Goal: Use online tool/utility: Utilize a website feature to perform a specific function

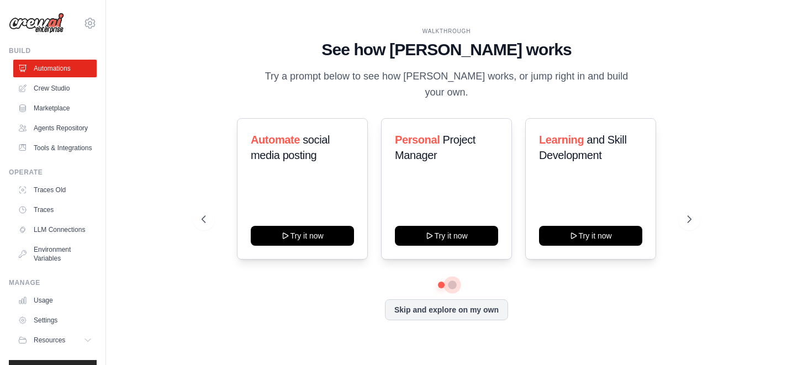
click at [453, 281] on button at bounding box center [452, 285] width 9 height 9
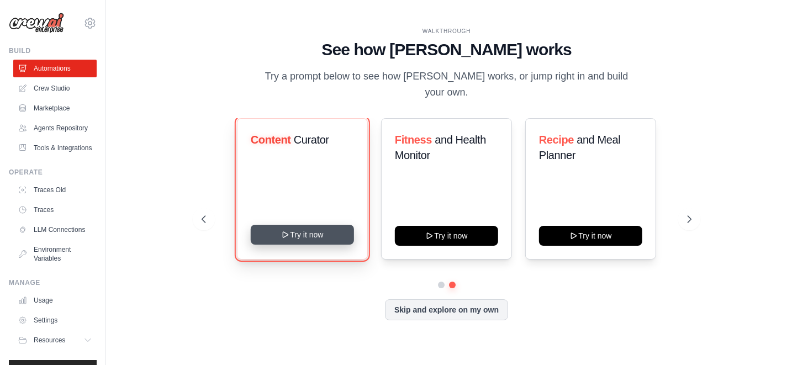
click at [305, 225] on button "Try it now" at bounding box center [302, 235] width 103 height 20
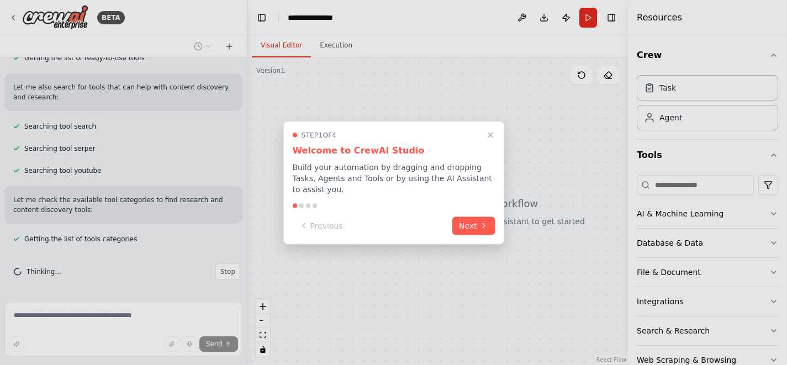
scroll to position [212, 0]
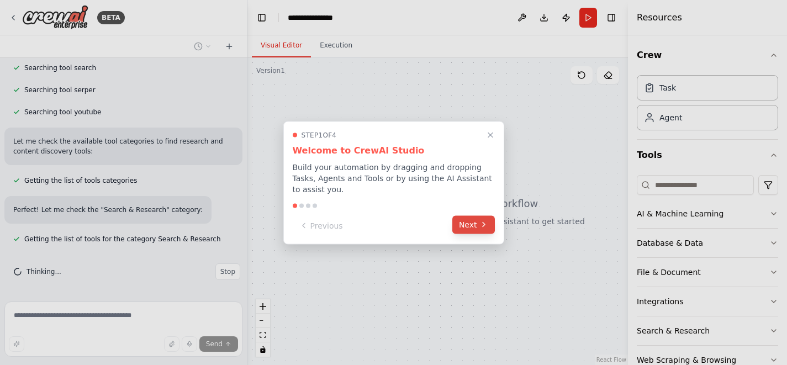
click at [477, 226] on button "Next" at bounding box center [473, 224] width 43 height 18
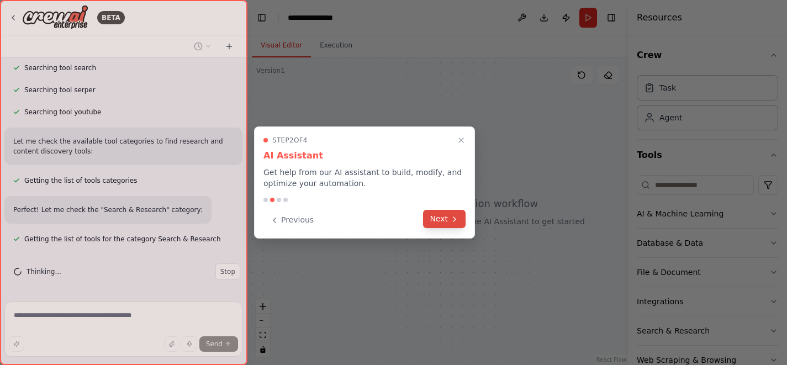
click at [436, 219] on button "Next" at bounding box center [444, 219] width 43 height 18
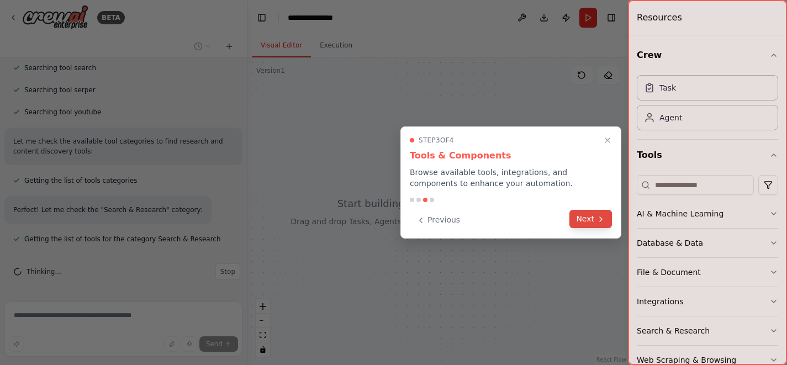
click at [586, 224] on button "Next" at bounding box center [590, 219] width 43 height 18
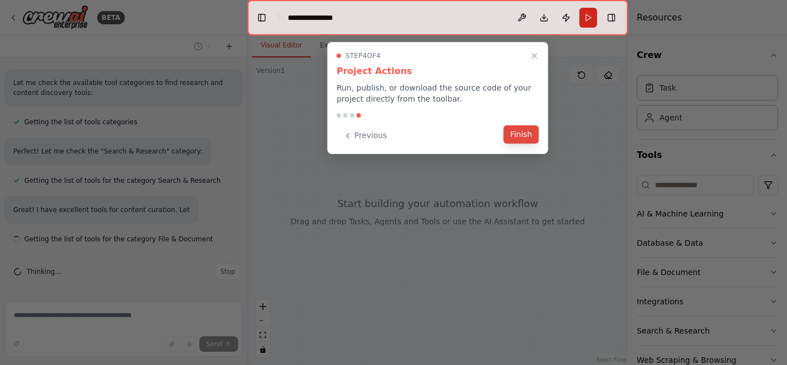
click at [523, 141] on button "Finish" at bounding box center [521, 134] width 35 height 18
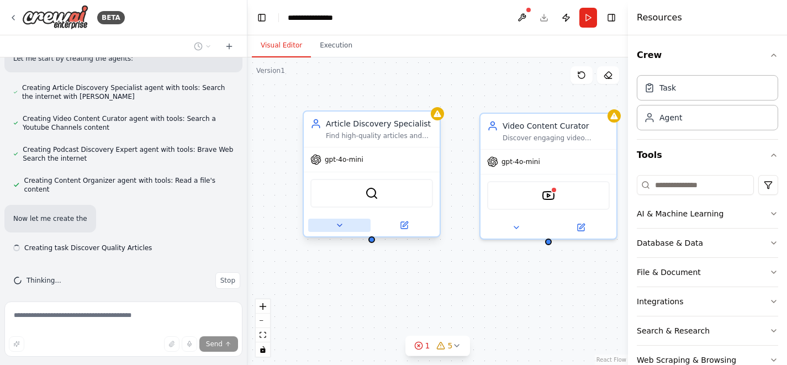
scroll to position [510, 0]
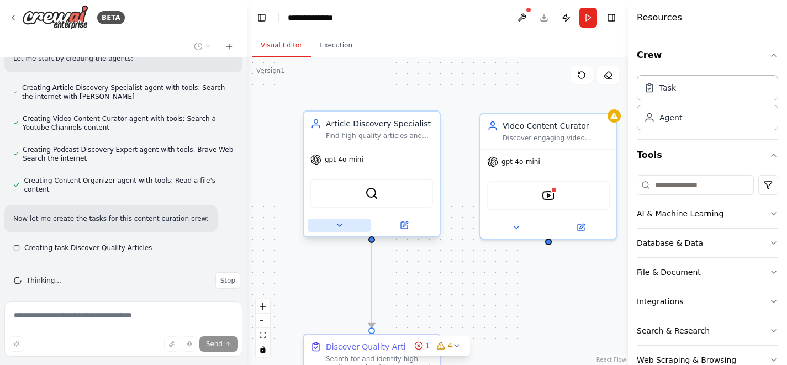
click at [341, 226] on icon at bounding box center [339, 225] width 9 height 9
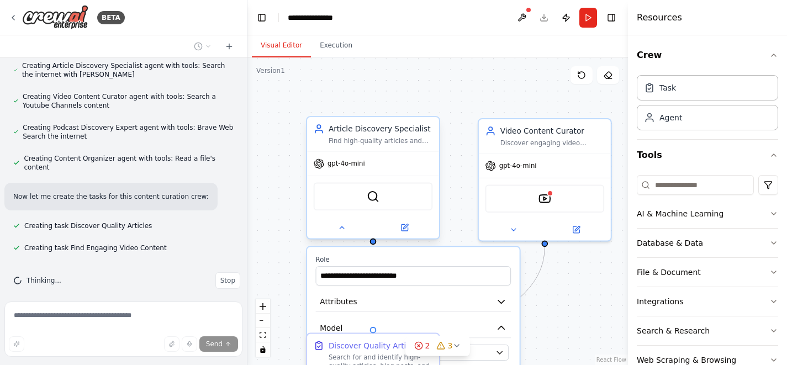
scroll to position [554, 0]
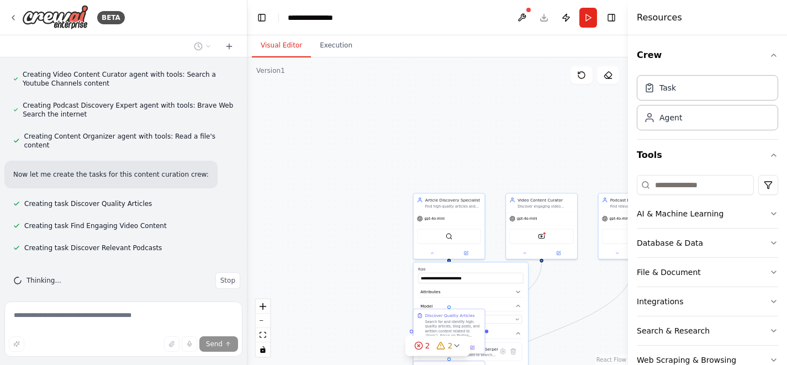
click at [308, 191] on div ".deletable-edge-delete-btn { width: 20px; height: 20px; border: 0px solid #ffff…" at bounding box center [437, 211] width 381 height 308
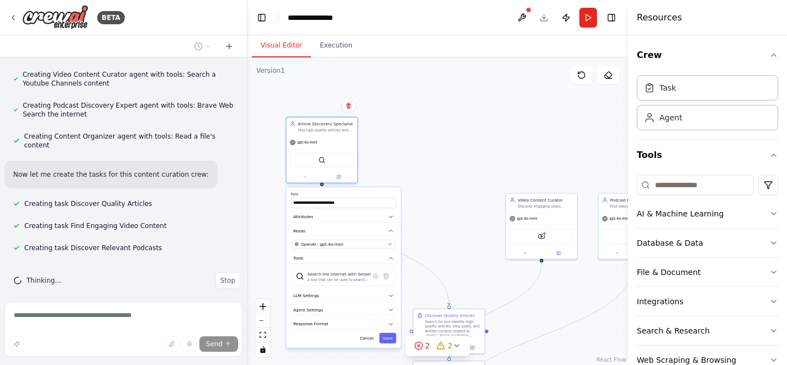
drag, startPoint x: 434, startPoint y: 247, endPoint x: 304, endPoint y: 170, distance: 151.1
click at [304, 171] on div at bounding box center [321, 177] width 71 height 12
click at [305, 180] on button at bounding box center [305, 176] width 33 height 7
click at [263, 339] on button "fit view" at bounding box center [263, 335] width 14 height 14
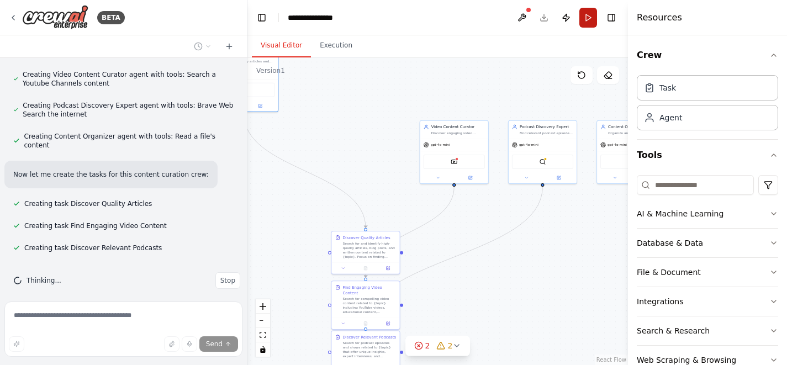
click at [590, 13] on button "Run" at bounding box center [588, 18] width 18 height 20
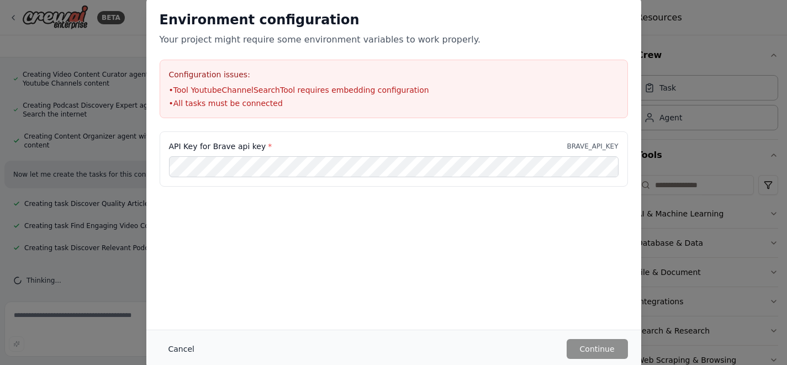
click at [181, 349] on button "Cancel" at bounding box center [182, 349] width 44 height 20
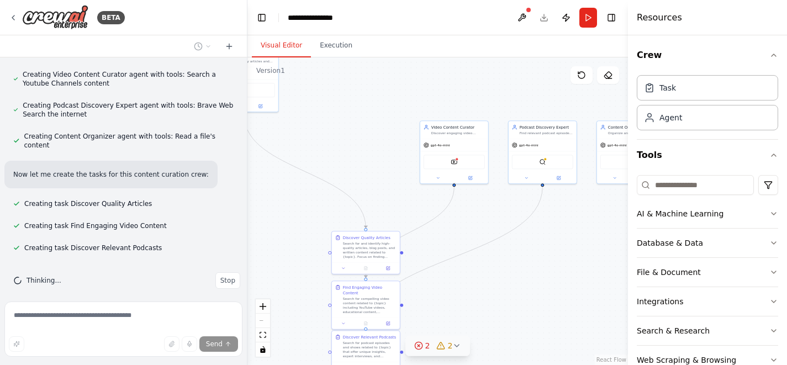
click at [419, 346] on icon at bounding box center [419, 346] width 2 height 2
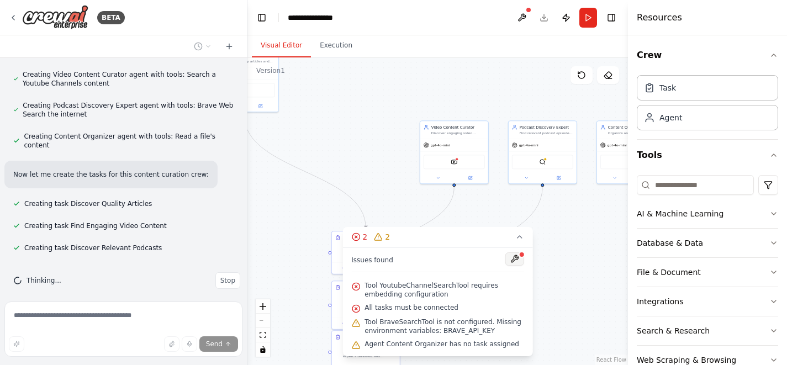
click at [515, 260] on button at bounding box center [514, 258] width 19 height 13
click at [515, 260] on div at bounding box center [514, 259] width 19 height 15
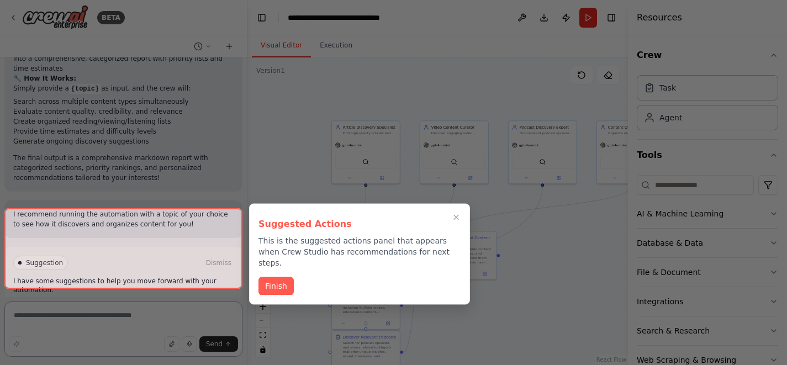
scroll to position [1497, 0]
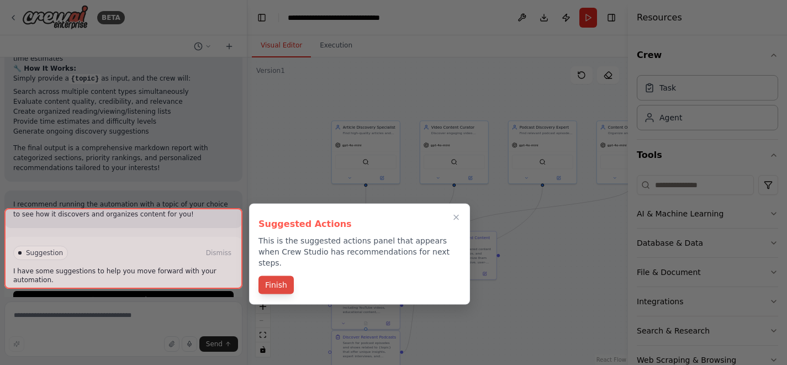
click at [279, 277] on button "Finish" at bounding box center [276, 285] width 35 height 18
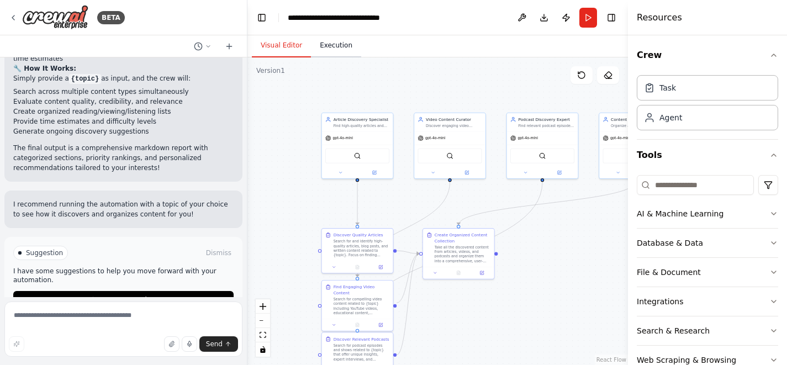
click at [325, 46] on button "Execution" at bounding box center [336, 45] width 50 height 23
click at [279, 46] on button "Visual Editor" at bounding box center [281, 45] width 59 height 23
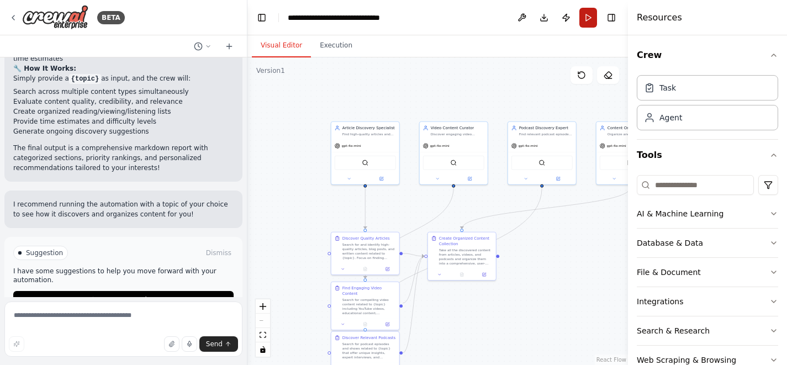
click at [588, 11] on button "Run" at bounding box center [588, 18] width 18 height 20
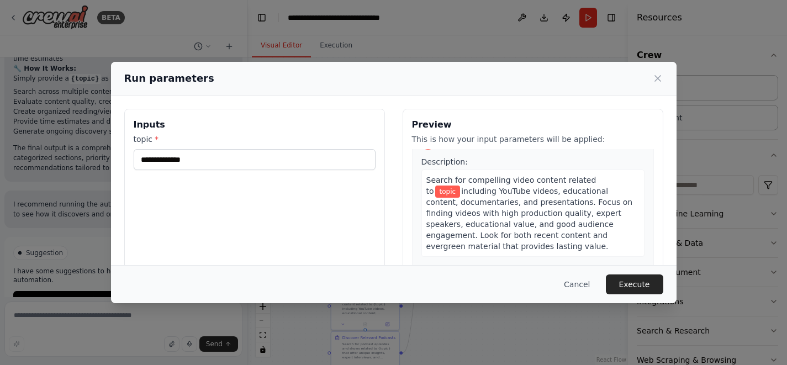
scroll to position [272, 0]
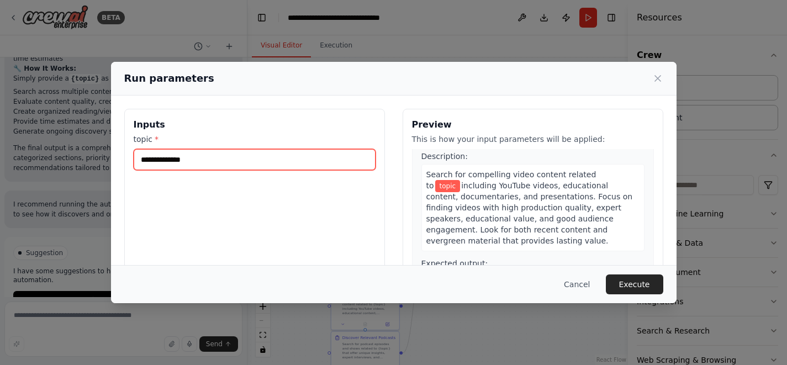
click at [180, 156] on input "topic *" at bounding box center [255, 159] width 242 height 21
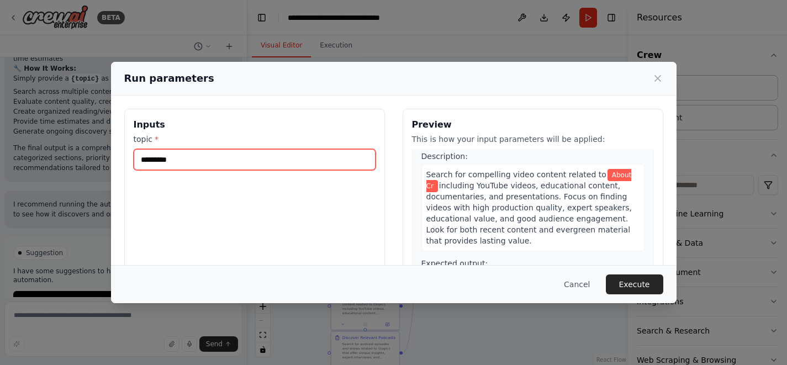
scroll to position [283, 0]
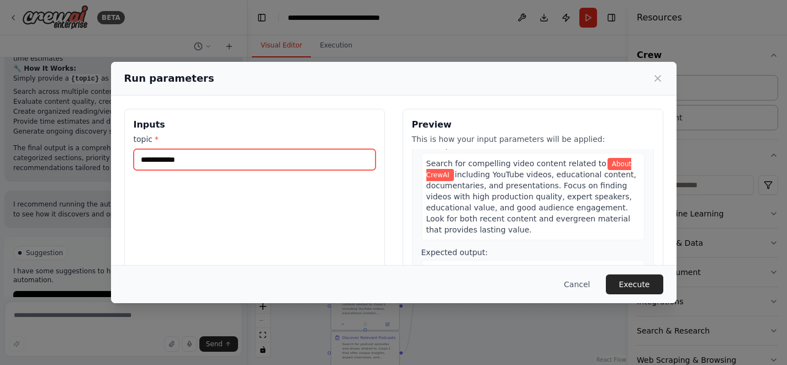
type input "**********"
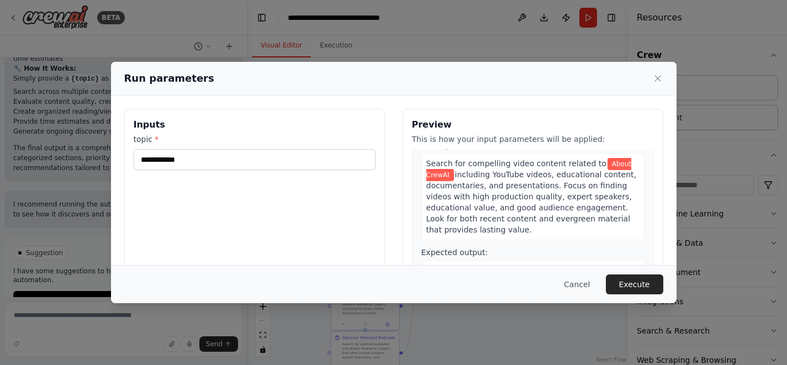
click at [205, 215] on div "**********" at bounding box center [254, 240] width 261 height 262
click at [641, 282] on button "Execute" at bounding box center [634, 285] width 57 height 20
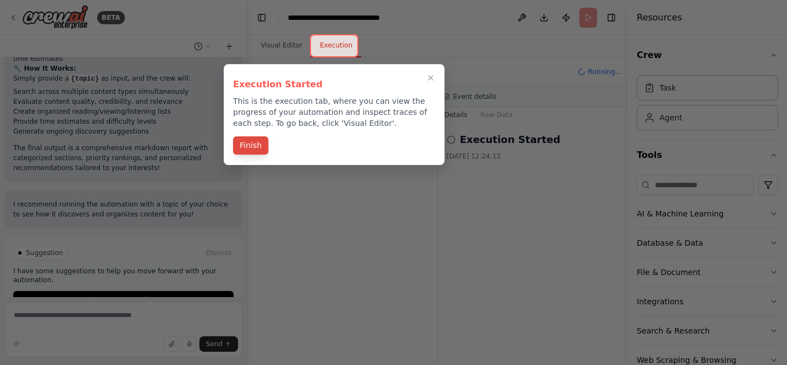
click at [254, 146] on button "Finish" at bounding box center [250, 145] width 35 height 18
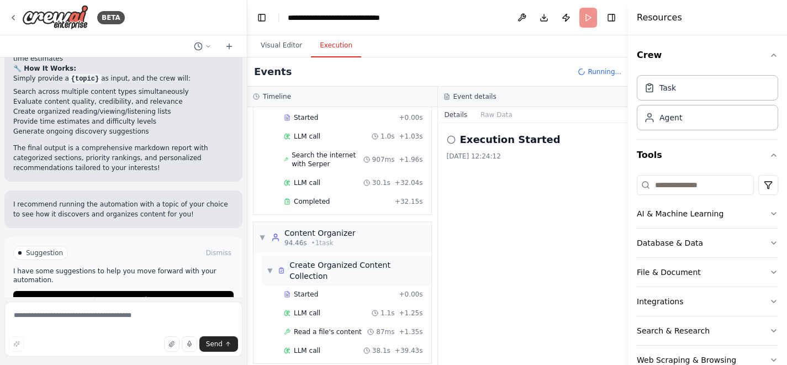
scroll to position [451, 0]
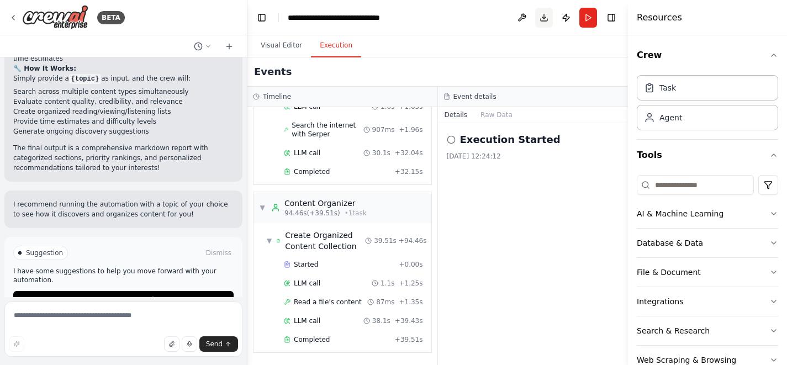
click at [546, 16] on button "Download" at bounding box center [544, 18] width 18 height 20
